Goal: Check status: Check status

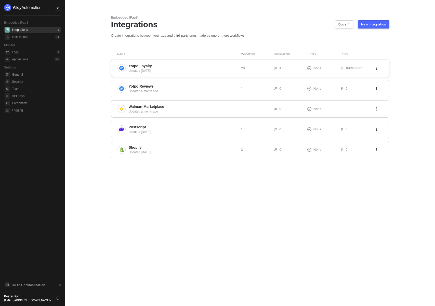
click at [165, 67] on span "Yotpo Loyalty" at bounding box center [183, 65] width 108 height 5
click at [158, 71] on div "Updated [DATE]" at bounding box center [183, 70] width 108 height 5
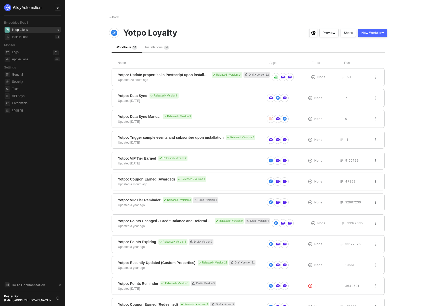
click at [164, 45] on span "Installations 4 4" at bounding box center [157, 47] width 24 height 4
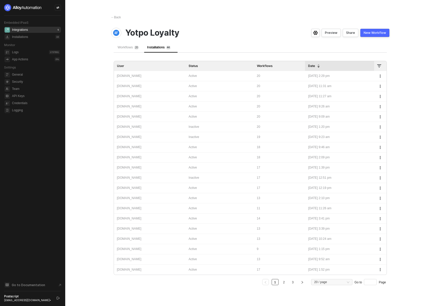
click at [165, 117] on div "aviator-nation.myshopify.com" at bounding box center [150, 116] width 66 height 5
